Goal: Information Seeking & Learning: Learn about a topic

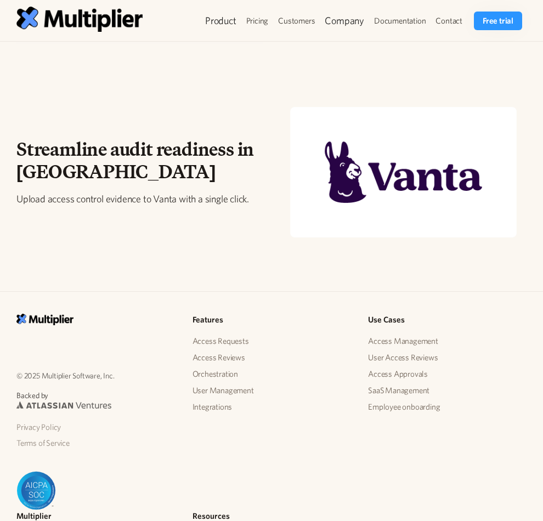
scroll to position [1539, 0]
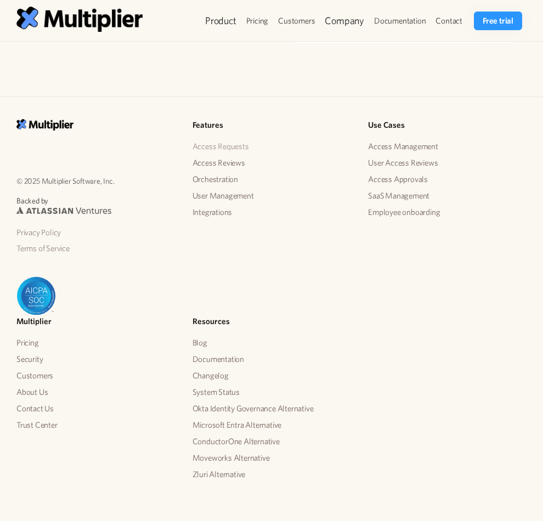
click at [227, 141] on link "Access Requests" at bounding box center [220, 146] width 56 height 16
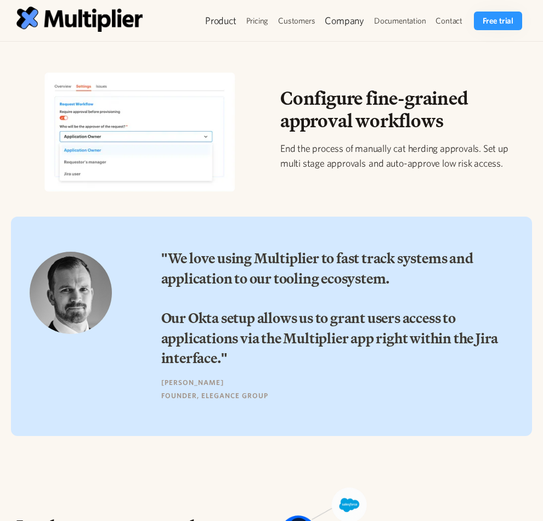
scroll to position [475, 0]
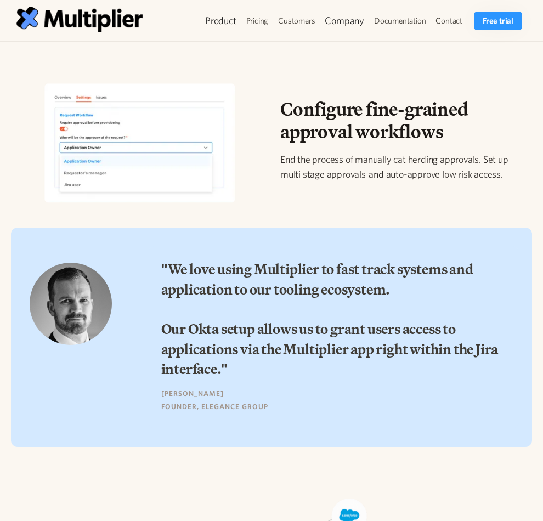
click at [241, 223] on div ""We love using Multiplier to fast track systems and application to our tooling …" at bounding box center [271, 338] width 543 height 232
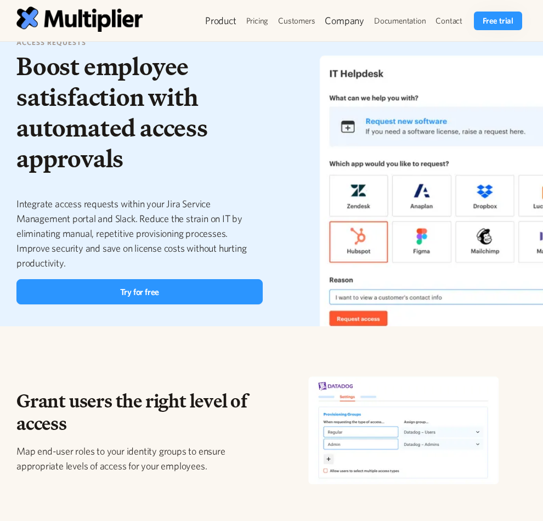
scroll to position [0, 0]
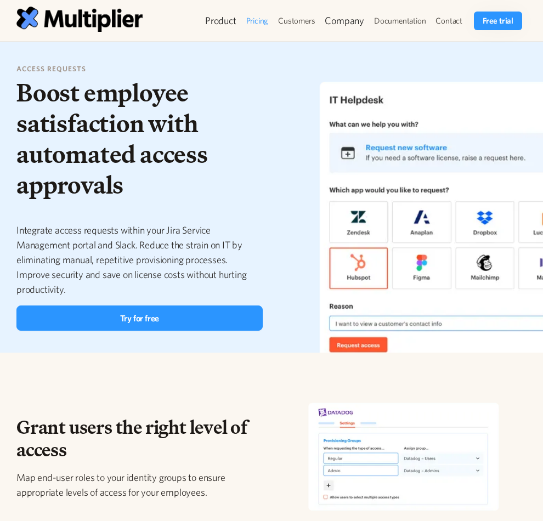
click at [266, 26] on link "Pricing" at bounding box center [257, 21] width 32 height 19
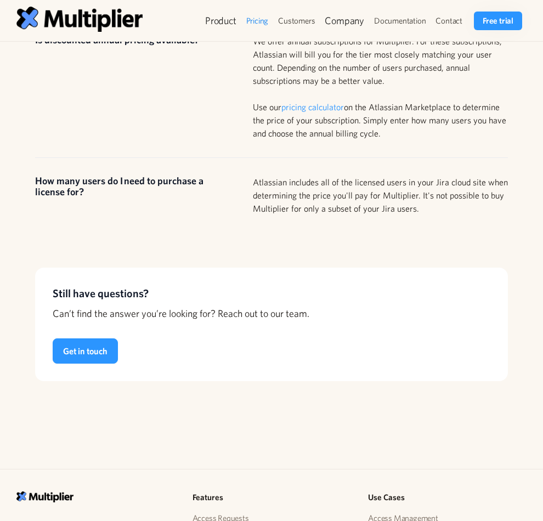
scroll to position [1231, 0]
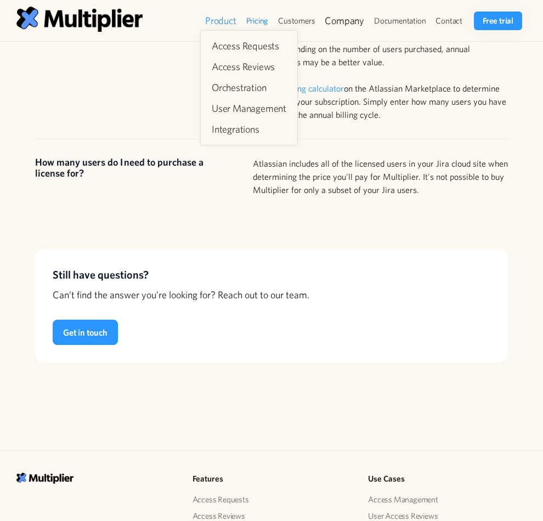
click at [214, 20] on div "Product" at bounding box center [220, 20] width 31 height 13
click at [226, 14] on div "Product" at bounding box center [220, 20] width 31 height 13
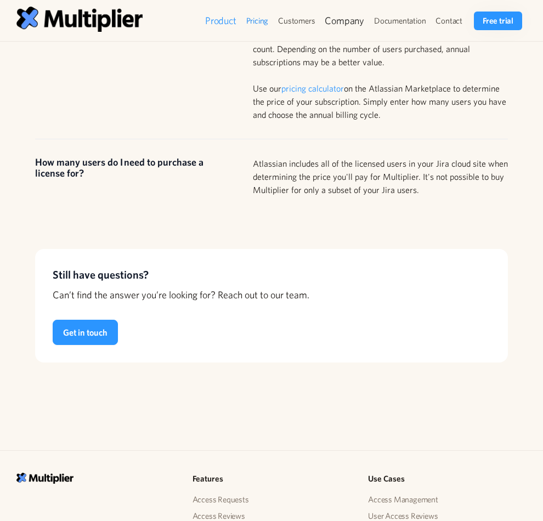
click at [226, 18] on div "Product" at bounding box center [220, 20] width 31 height 13
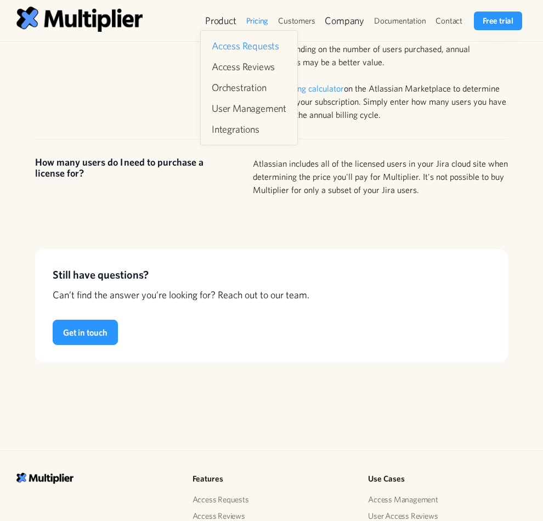
click at [226, 48] on link "Access Requests" at bounding box center [248, 46] width 83 height 20
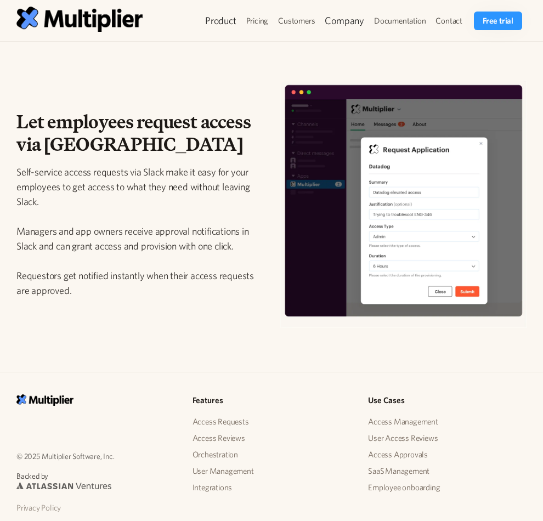
scroll to position [1299, 0]
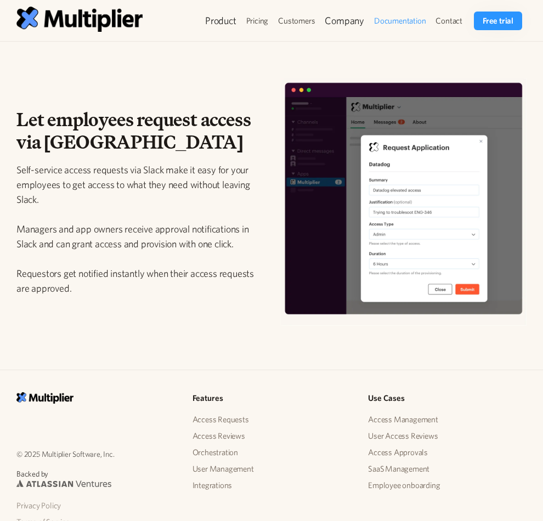
click at [399, 25] on link "Documentation" at bounding box center [399, 21] width 61 height 19
